Goal: Navigation & Orientation: Find specific page/section

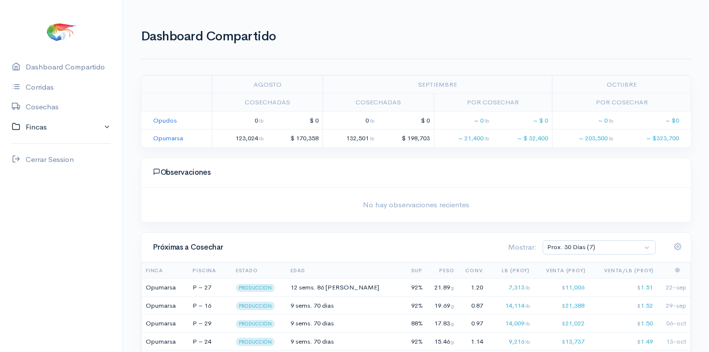
click at [36, 125] on link "Fincas" at bounding box center [61, 127] width 123 height 20
click at [49, 163] on div "Opumarsa" at bounding box center [43, 165] width 34 height 11
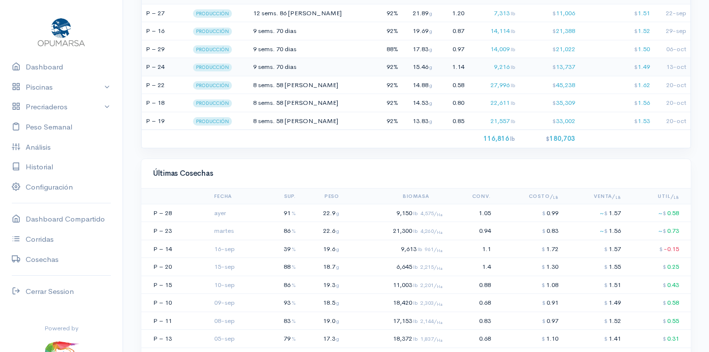
scroll to position [734, 0]
click at [372, 203] on td "9,150 lb 4,575/ Ha" at bounding box center [394, 212] width 103 height 18
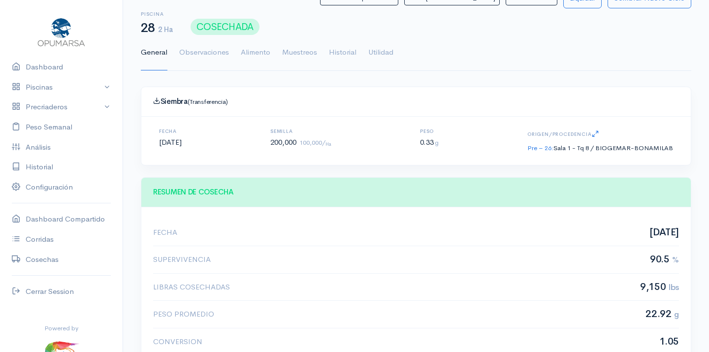
scroll to position [148, 302]
click at [380, 51] on link "Utilidad" at bounding box center [380, 52] width 25 height 35
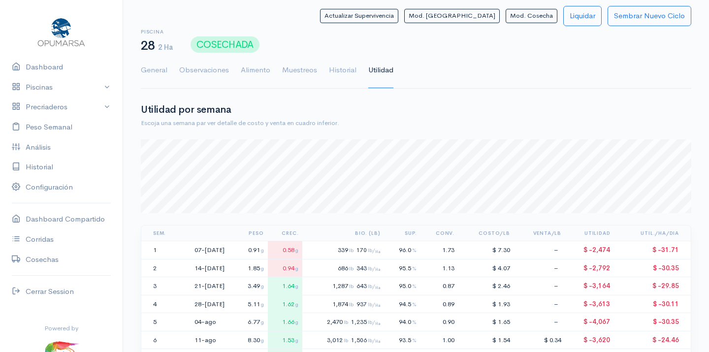
scroll to position [0, 0]
click at [158, 69] on link "General" at bounding box center [154, 70] width 27 height 35
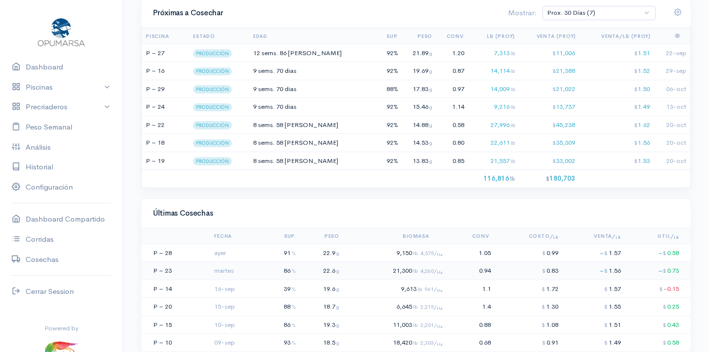
scroll to position [692, 0]
click at [384, 249] on td "9,150 lb 4,575/ Ha" at bounding box center [394, 254] width 103 height 18
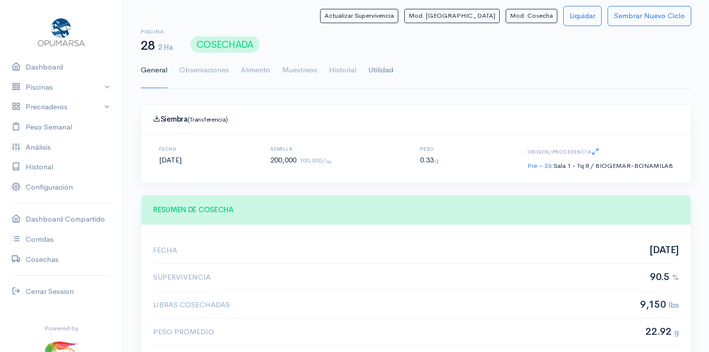
click at [379, 66] on link "Utilidad" at bounding box center [380, 70] width 25 height 35
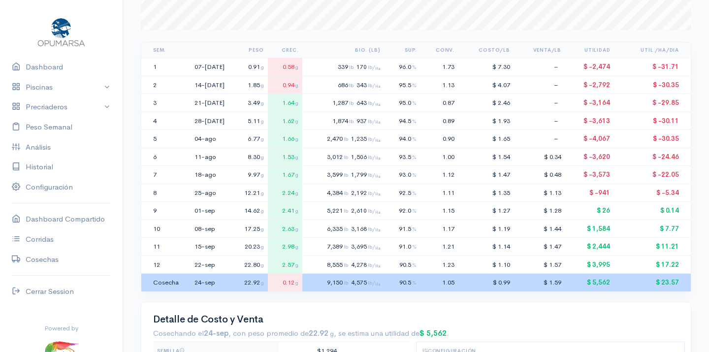
scroll to position [186, 0]
